Goal: Information Seeking & Learning: Find specific fact

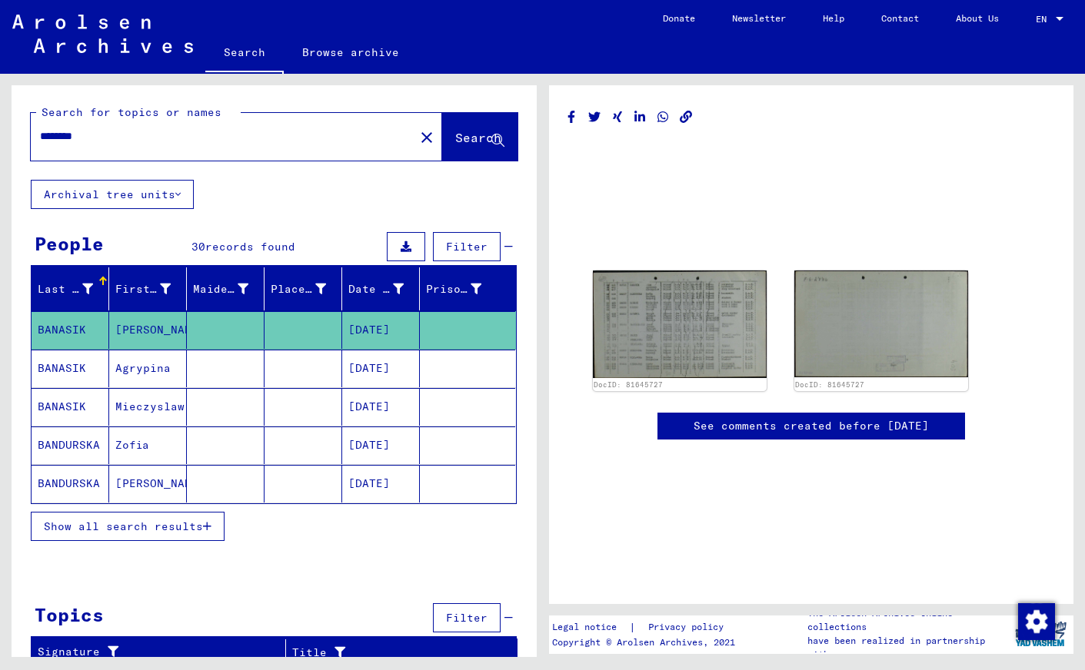
scroll to position [11, 0]
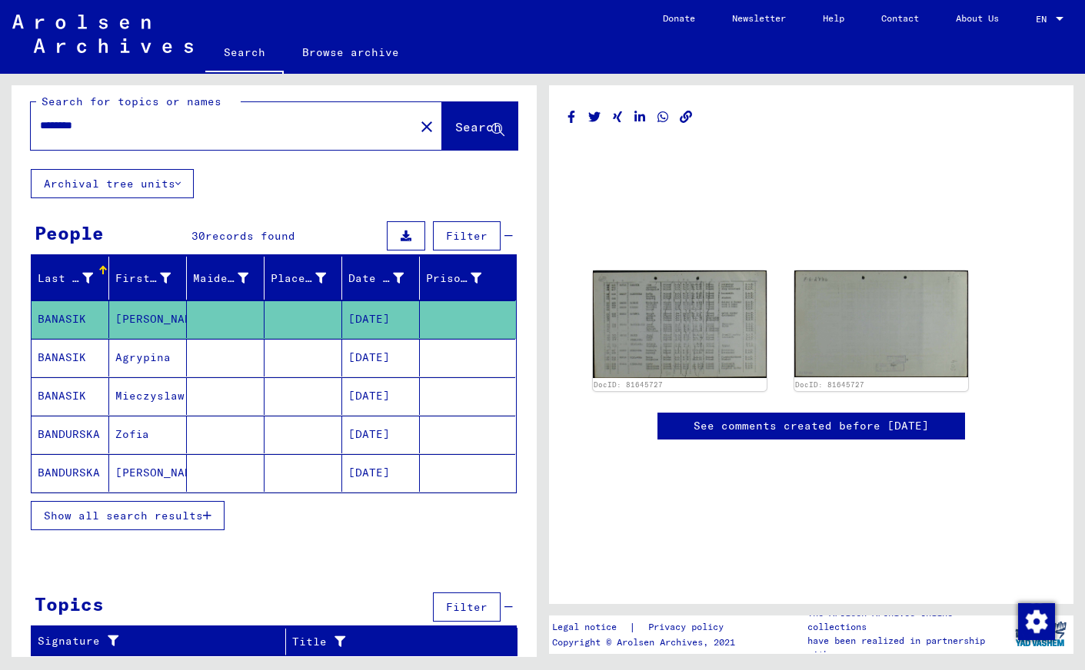
click at [467, 126] on span "Search" at bounding box center [478, 126] width 46 height 15
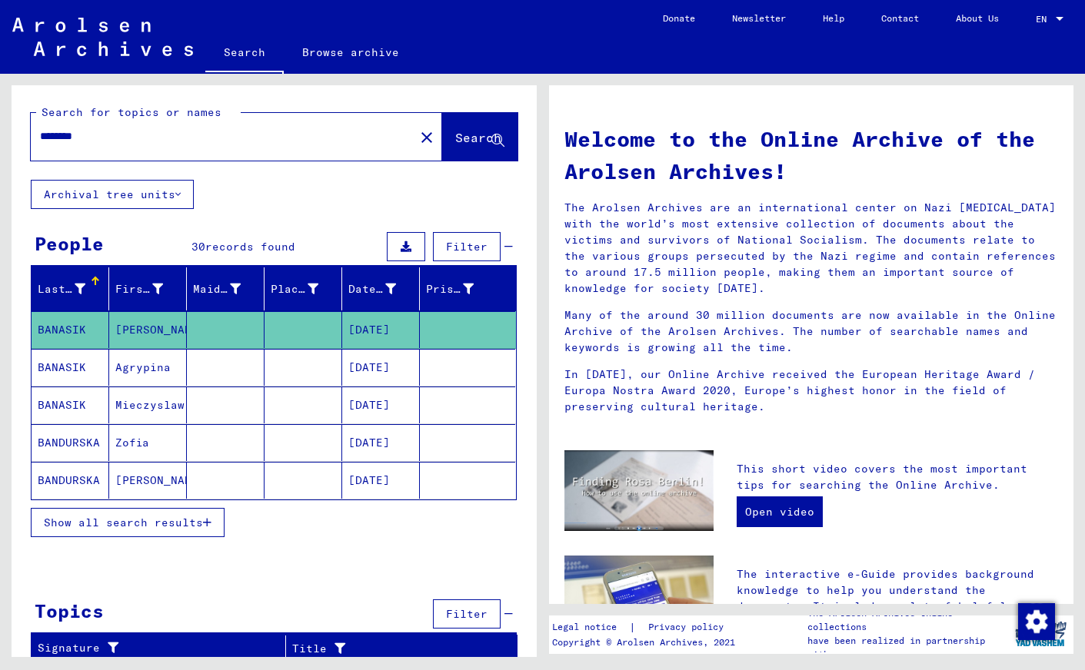
scroll to position [7, 0]
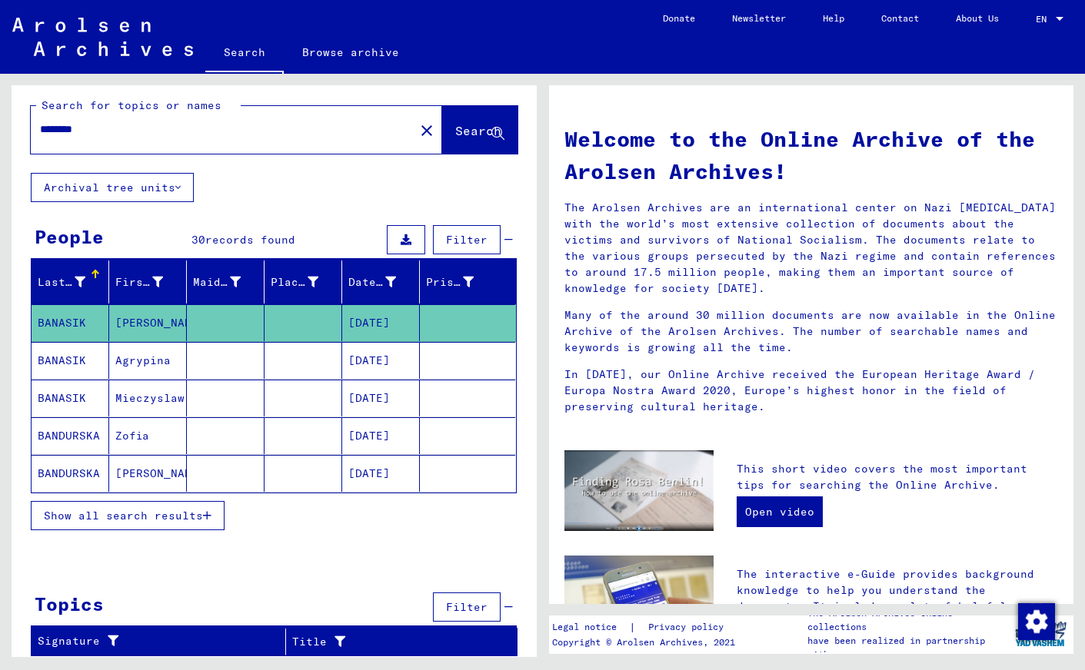
click at [149, 520] on span "Show all search results" at bounding box center [123, 516] width 159 height 14
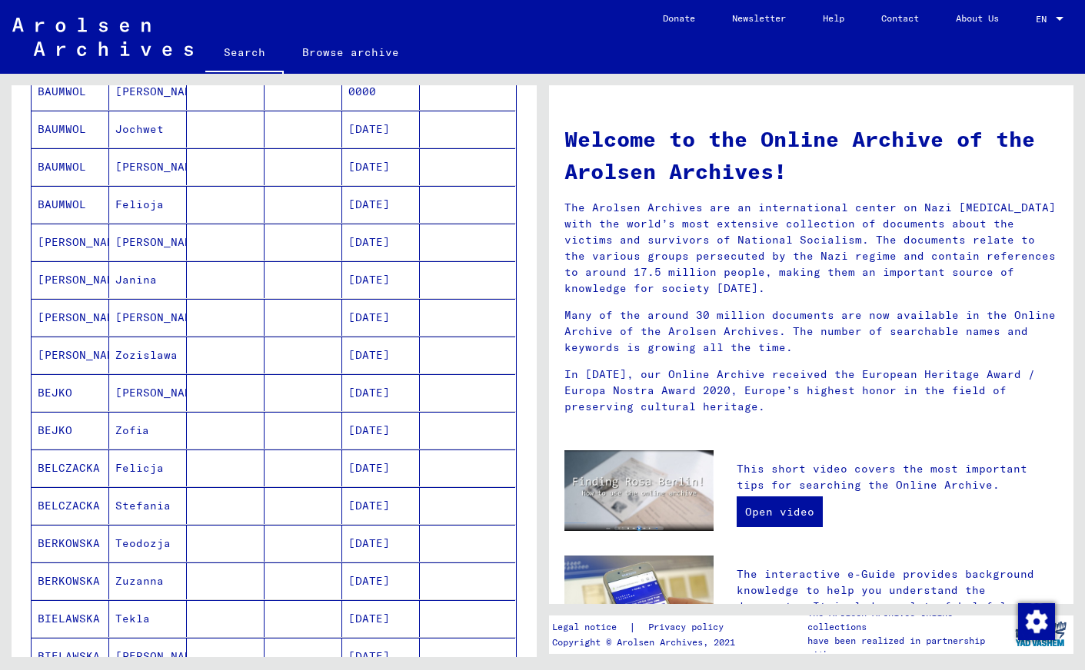
scroll to position [549, 0]
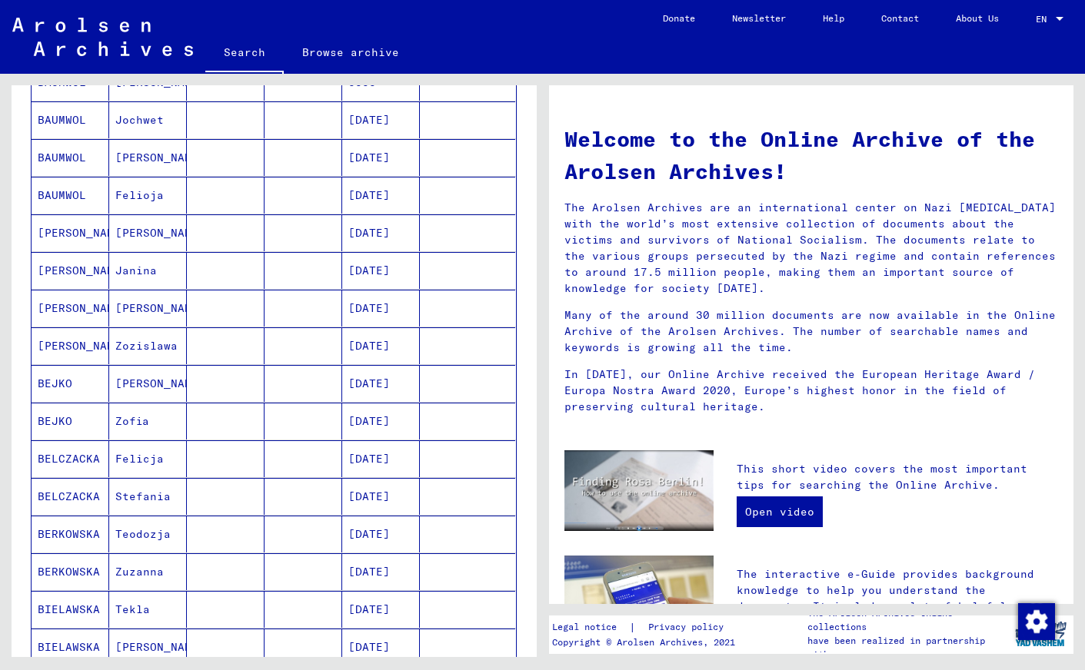
click at [135, 499] on mat-cell "Stefania" at bounding box center [148, 496] width 78 height 37
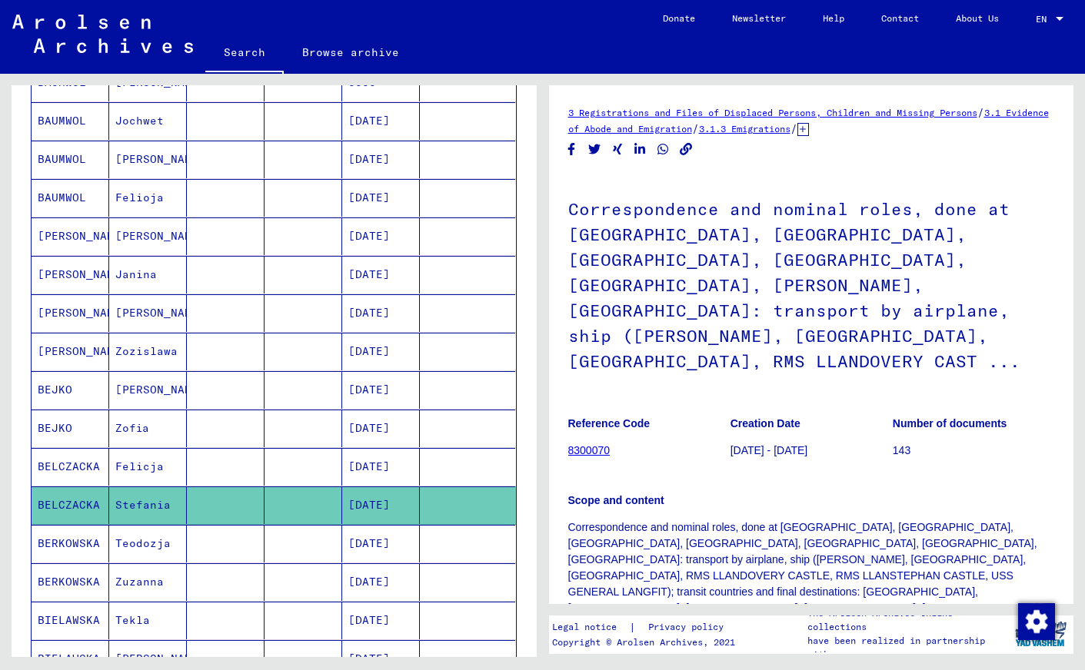
click at [784, 114] on link "3 Registrations and Files of Displaced Persons, Children and Missing Persons" at bounding box center [772, 113] width 409 height 12
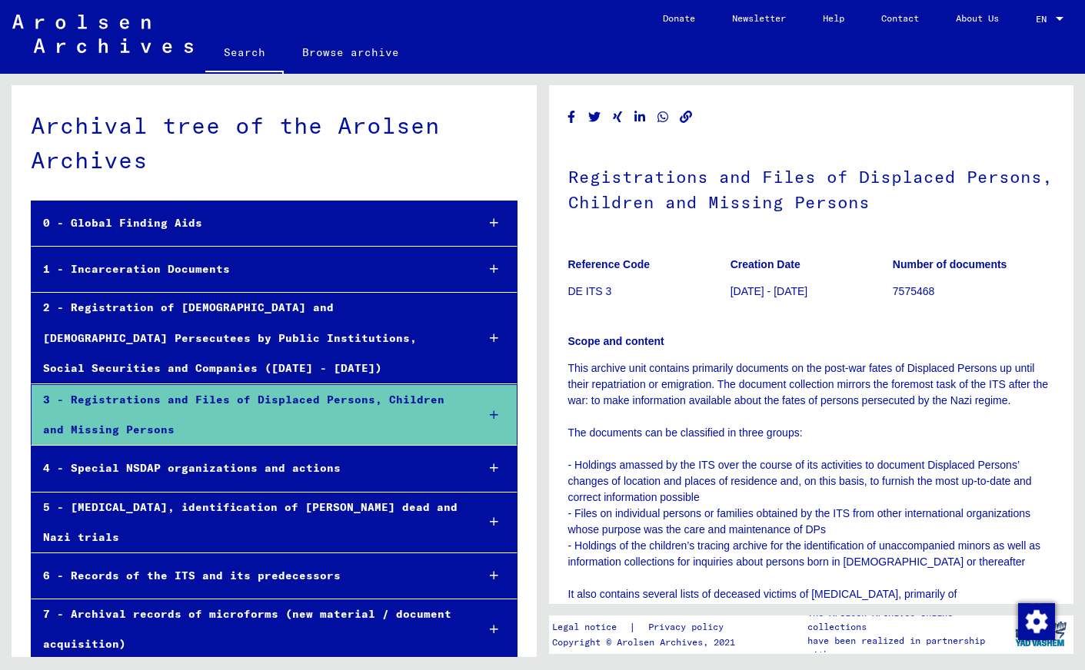
click at [494, 410] on icon at bounding box center [494, 415] width 8 height 11
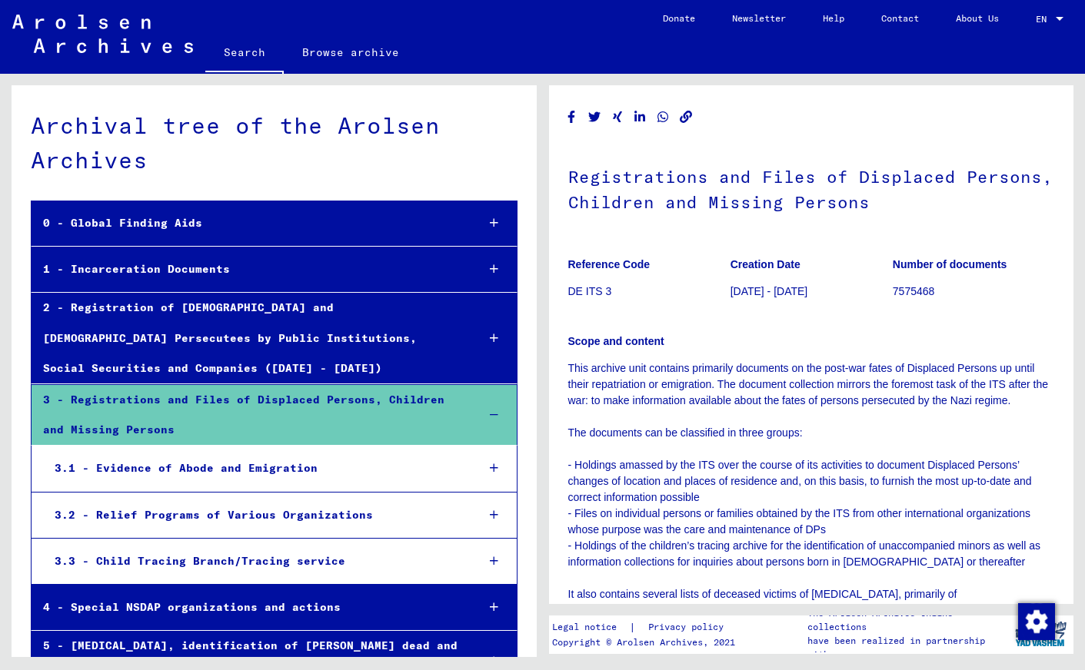
click at [494, 410] on icon at bounding box center [494, 415] width 8 height 11
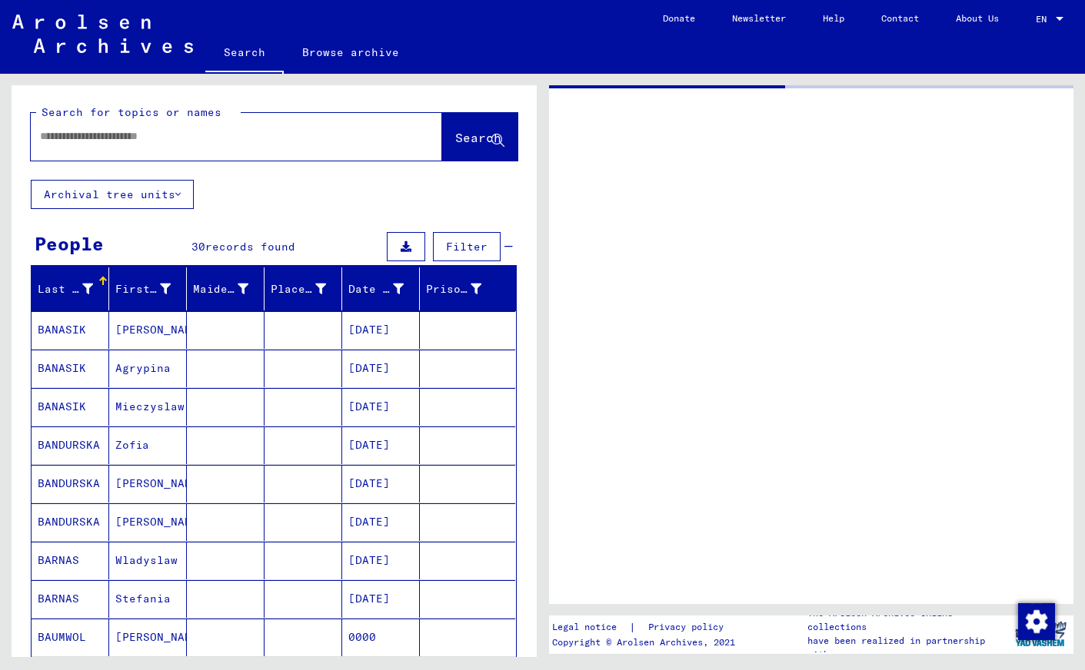
type input "********"
